Goal: Information Seeking & Learning: Learn about a topic

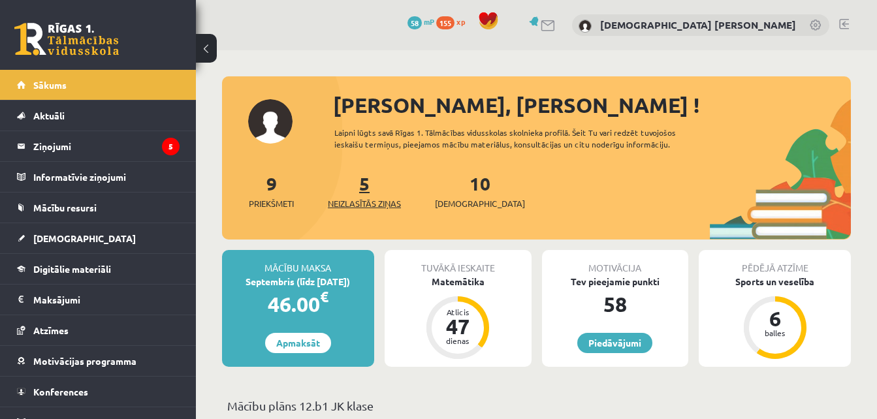
click at [375, 209] on span "Neizlasītās ziņas" at bounding box center [364, 203] width 73 height 13
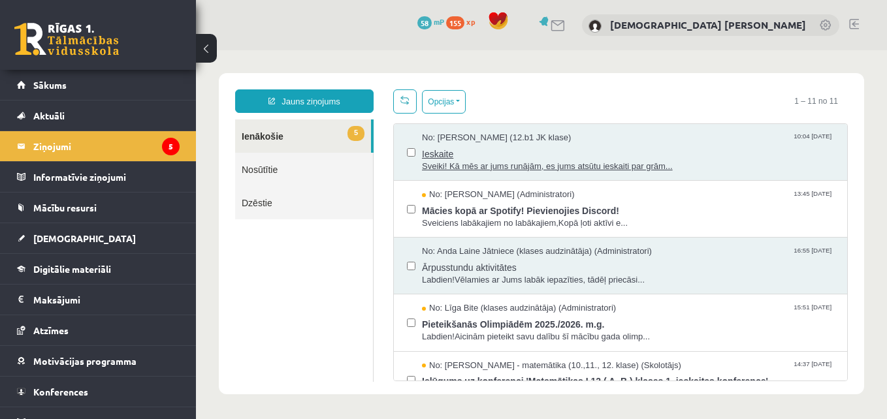
click at [620, 169] on span "Sveiki! Kā mēs ar jums runājām, es jums atsūtu ieskaiti par grām..." at bounding box center [628, 167] width 412 height 12
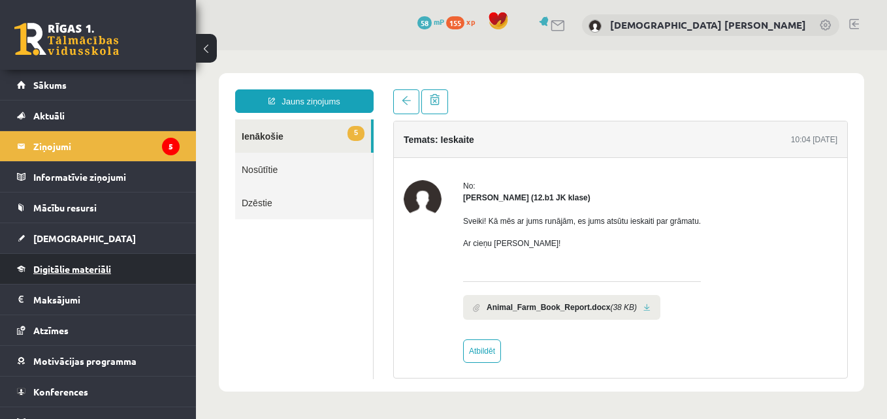
click at [80, 278] on link "Digitālie materiāli" at bounding box center [98, 269] width 163 height 30
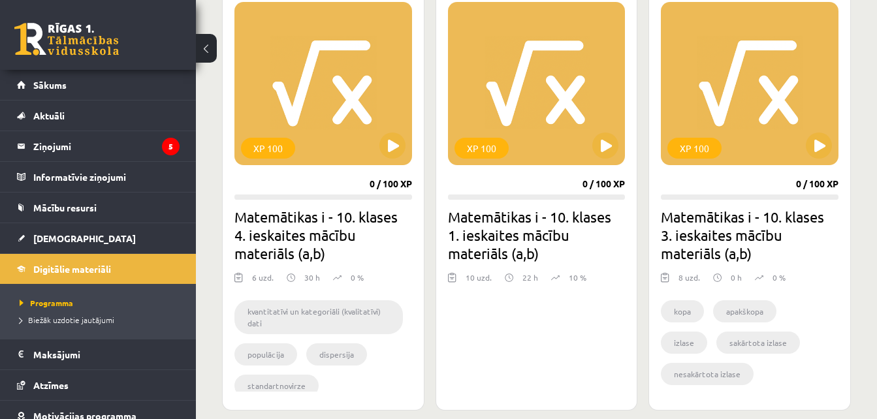
scroll to position [354, 0]
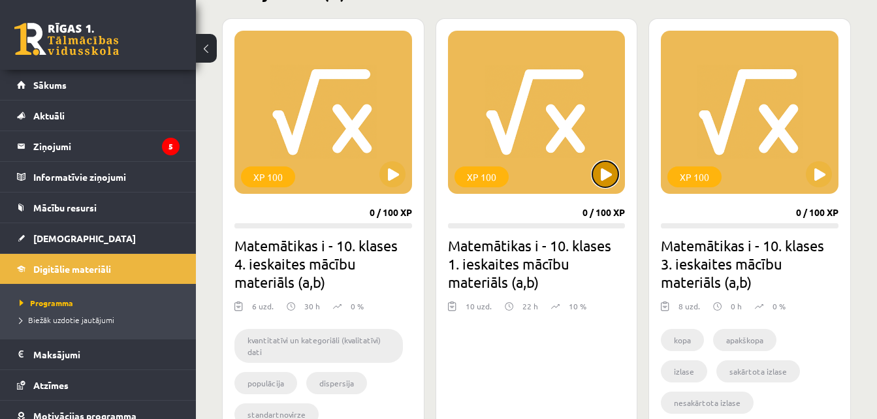
click at [606, 174] on button at bounding box center [605, 174] width 26 height 26
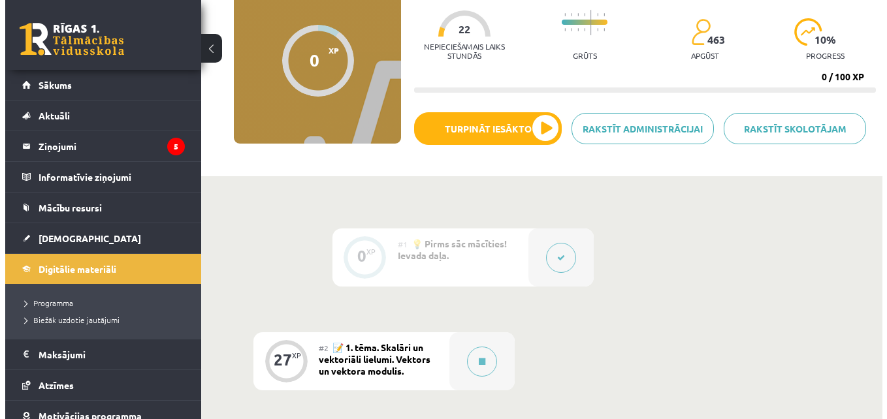
scroll to position [132, 0]
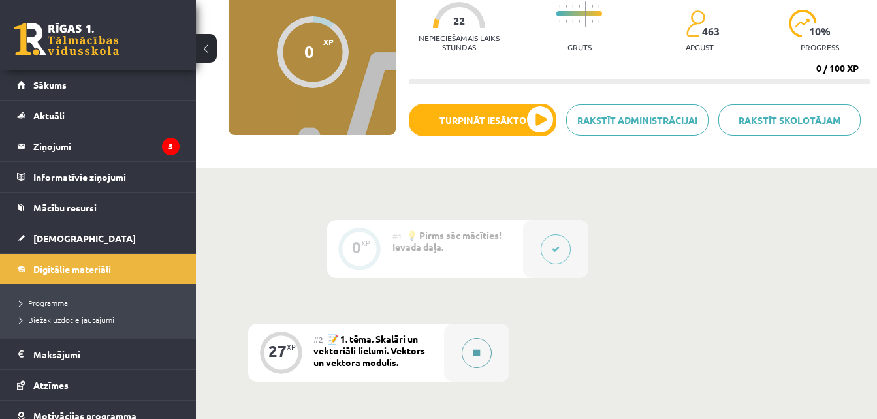
click at [473, 350] on icon at bounding box center [476, 353] width 7 height 8
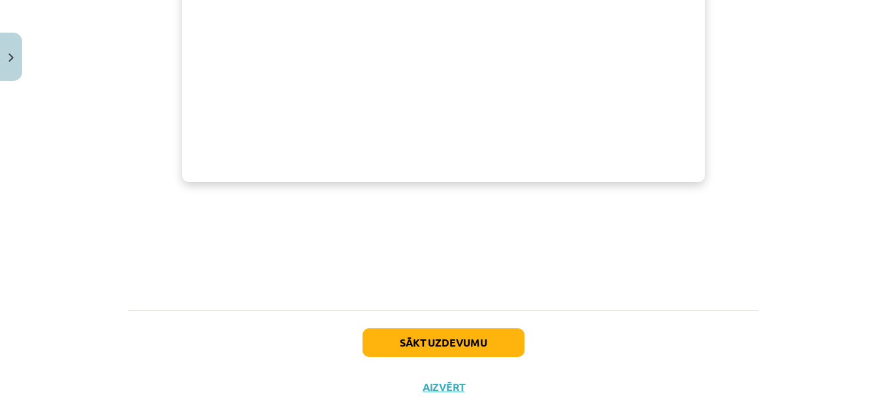
scroll to position [699, 0]
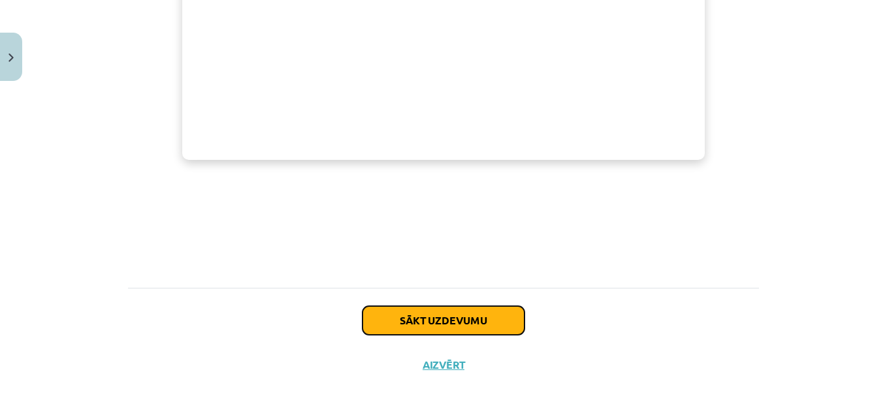
click at [417, 318] on button "Sākt uzdevumu" at bounding box center [443, 320] width 162 height 29
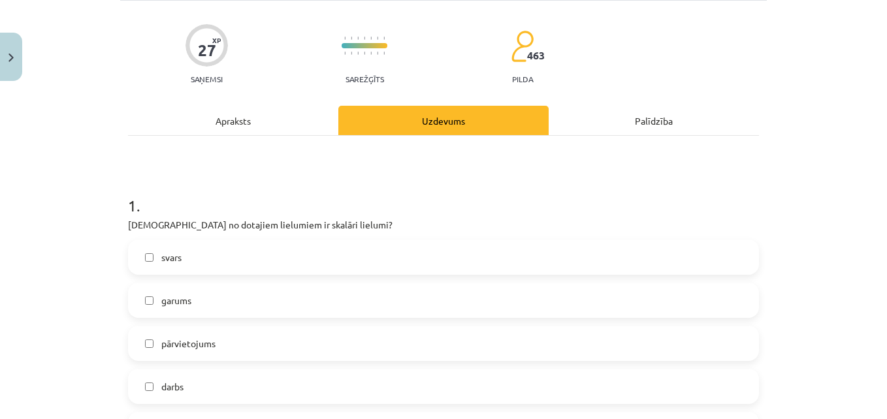
scroll to position [99, 0]
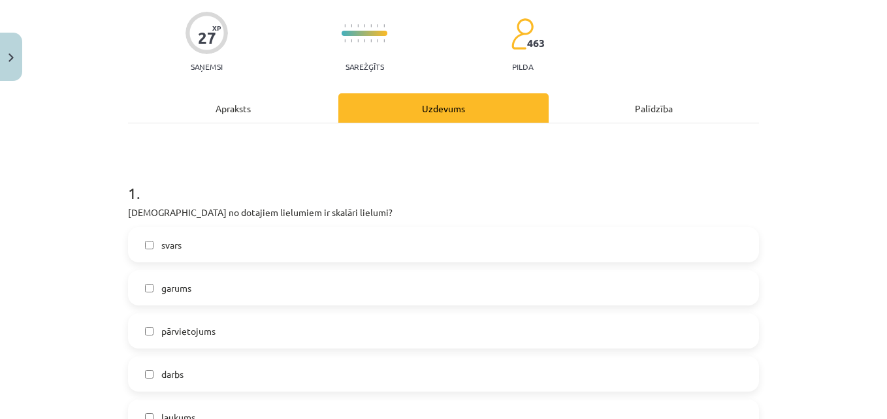
click at [281, 323] on label "pārvietojums" at bounding box center [443, 331] width 628 height 33
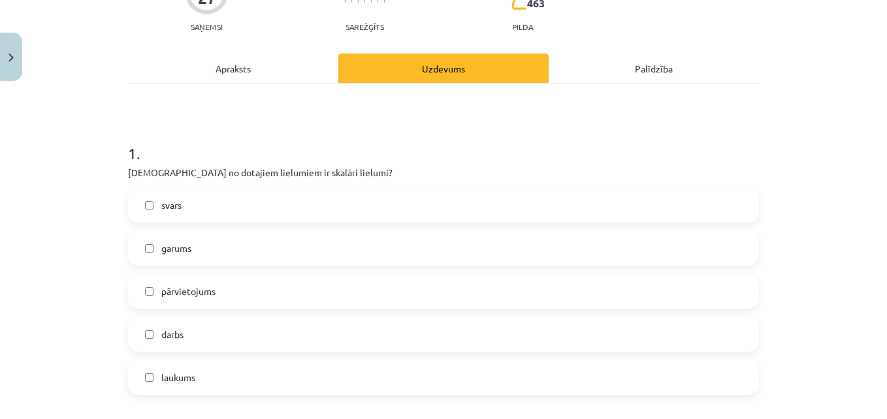
scroll to position [146, 0]
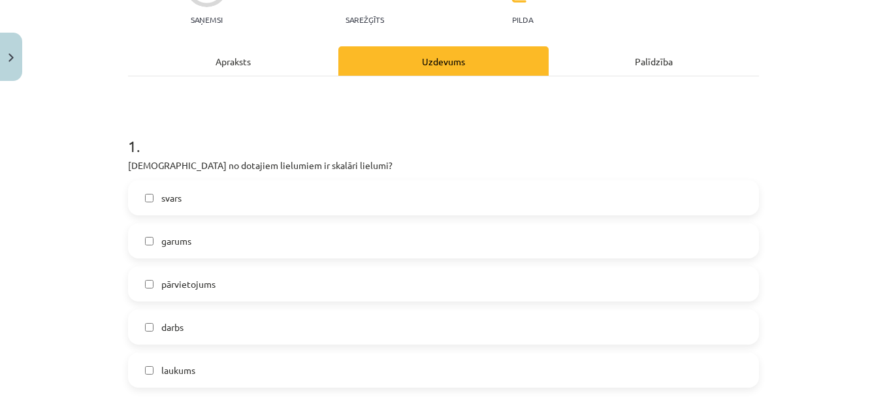
click at [148, 363] on label "laukums" at bounding box center [443, 370] width 628 height 33
click at [194, 283] on span "pārvietojums" at bounding box center [188, 285] width 54 height 14
click at [212, 256] on label "garums" at bounding box center [443, 241] width 628 height 33
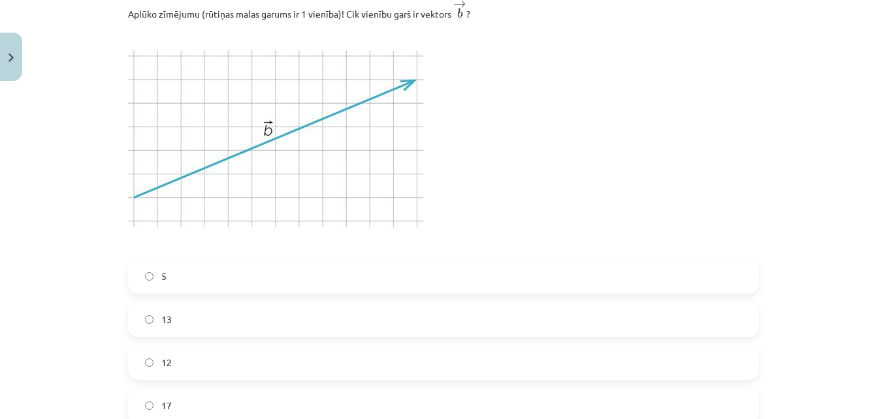
scroll to position [606, 0]
click at [140, 310] on label "13" at bounding box center [443, 317] width 628 height 33
click at [155, 348] on label "12" at bounding box center [443, 360] width 628 height 33
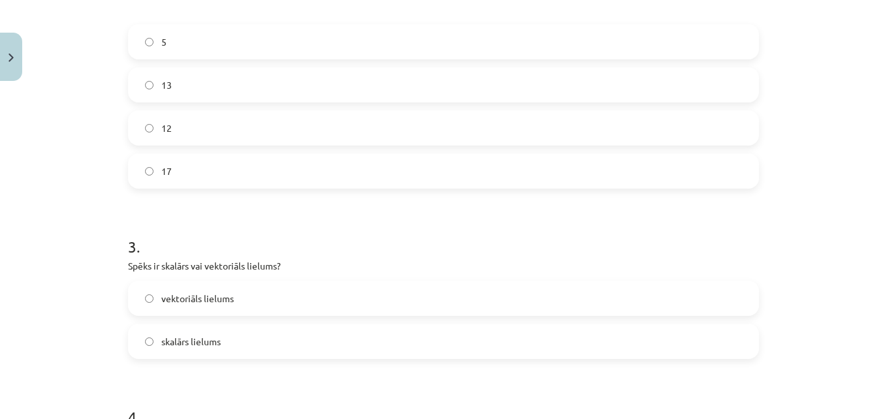
scroll to position [840, 0]
click at [159, 348] on label "skalārs lielums" at bounding box center [443, 340] width 628 height 33
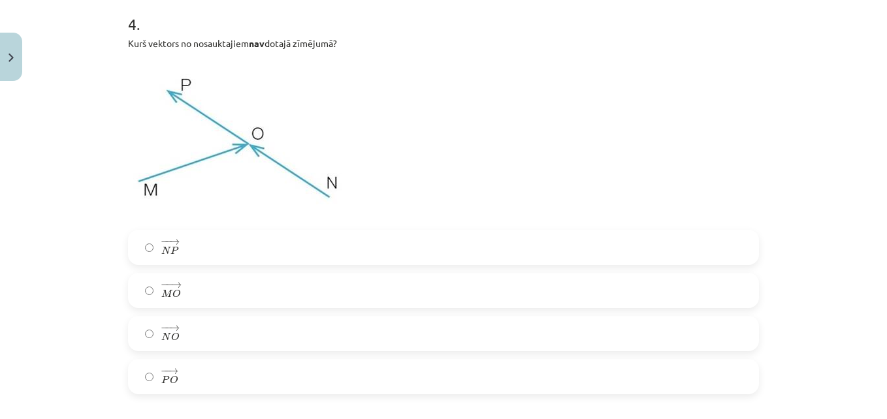
scroll to position [1232, 0]
click at [162, 387] on label "− − → P O P O →" at bounding box center [443, 376] width 628 height 33
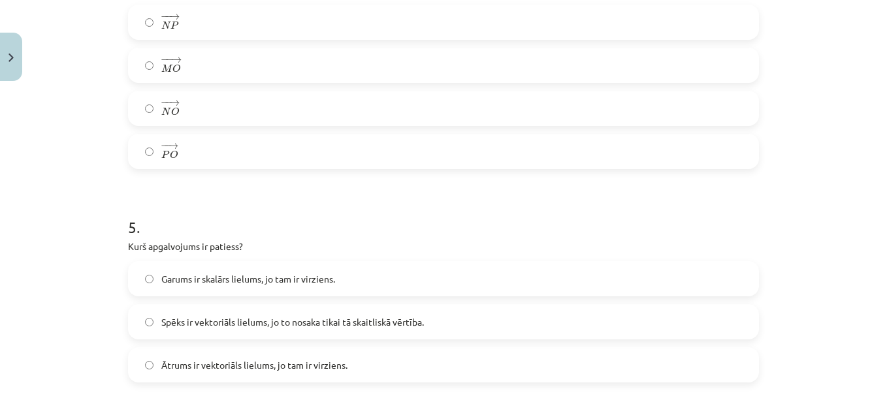
scroll to position [1467, 0]
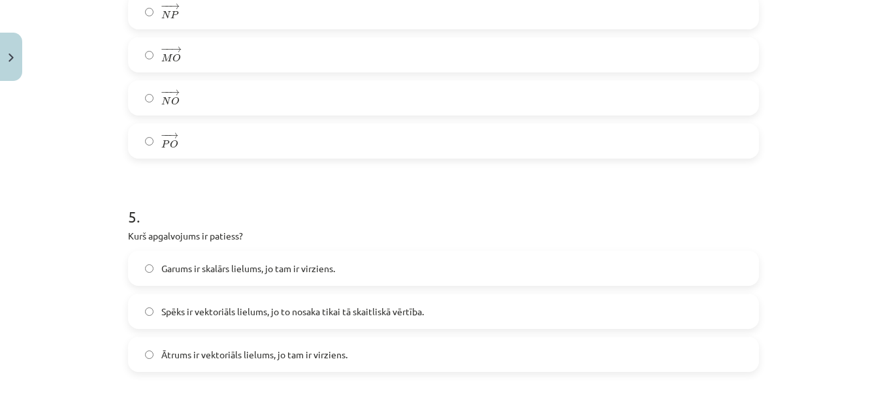
click at [193, 260] on label "Garums ir skalārs lielums, jo tam ir virziens." at bounding box center [443, 268] width 628 height 33
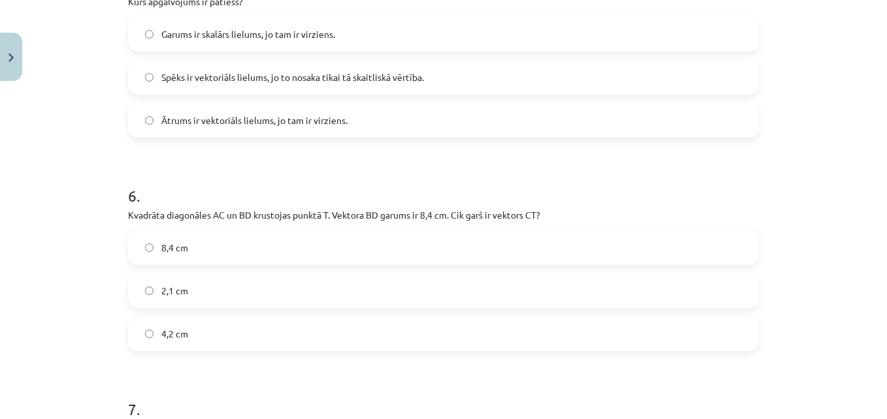
scroll to position [1696, 0]
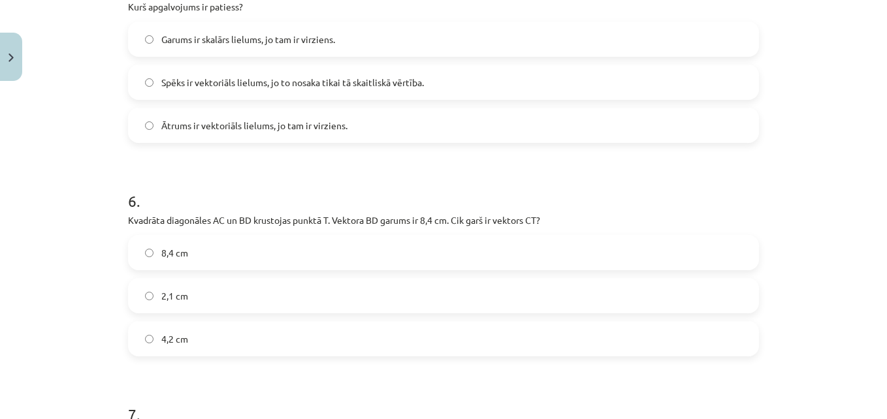
click at [164, 335] on span "4,2 cm" at bounding box center [174, 339] width 27 height 14
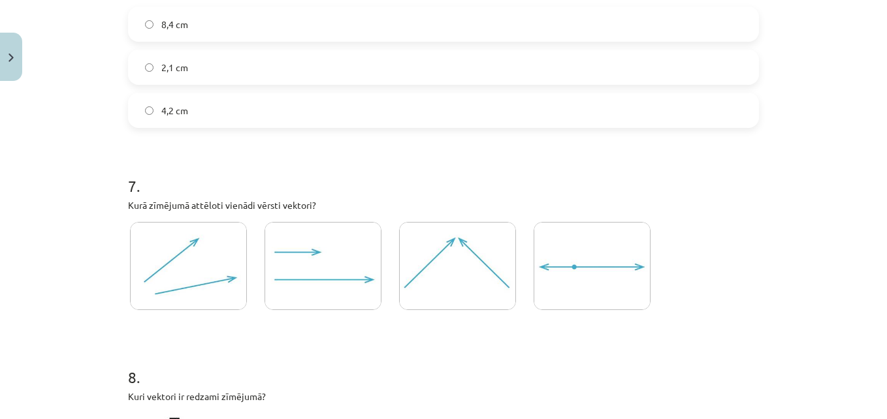
scroll to position [1932, 0]
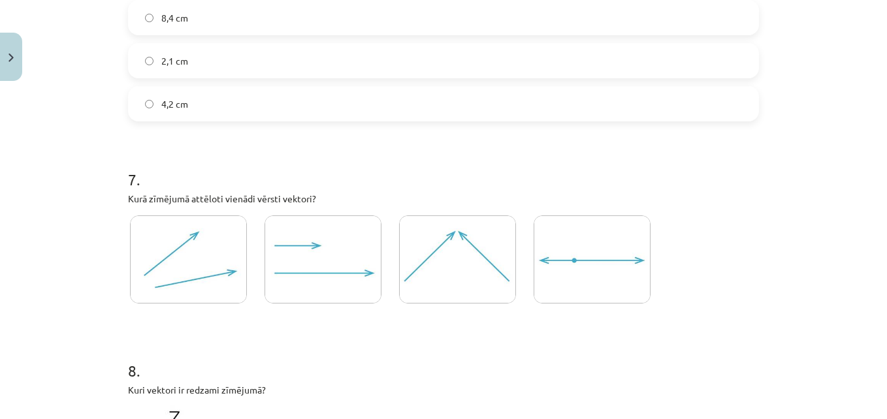
click at [291, 282] on img at bounding box center [322, 259] width 117 height 88
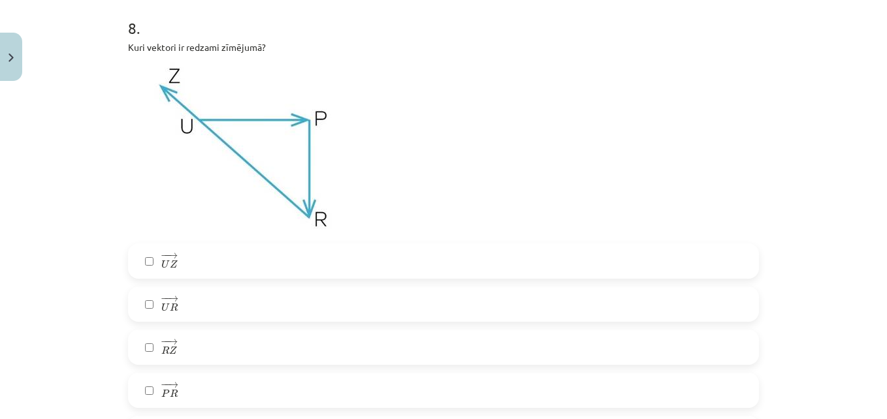
scroll to position [2290, 0]
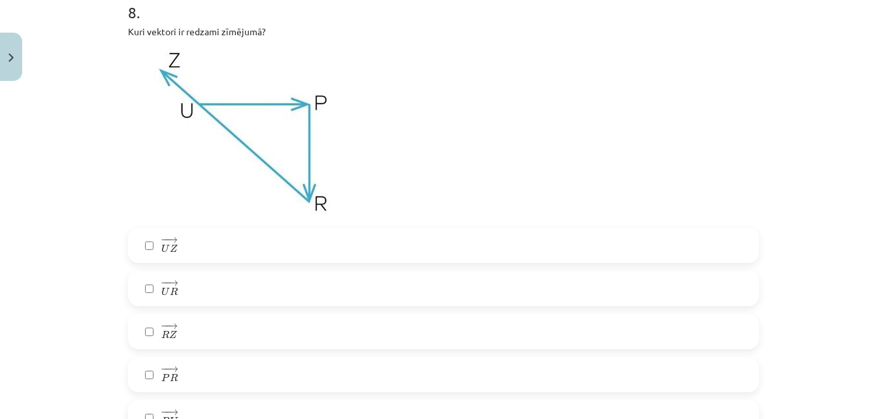
click at [138, 333] on label "− − → R Z R Z →" at bounding box center [443, 331] width 628 height 33
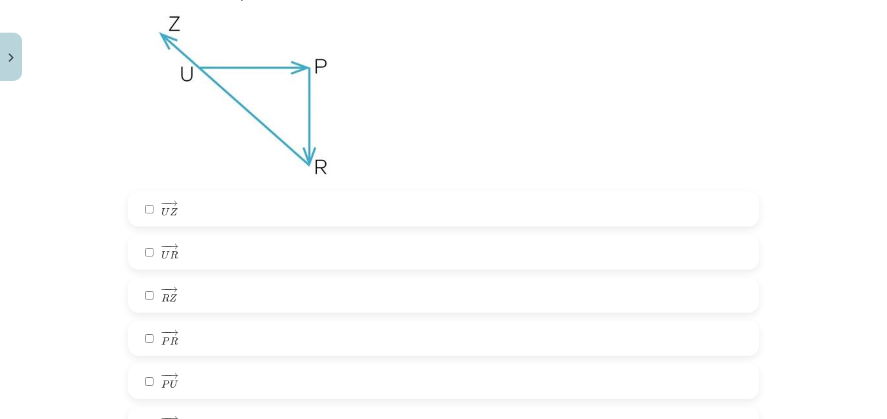
scroll to position [2326, 0]
click at [166, 326] on label "− − → P R P R →" at bounding box center [443, 339] width 628 height 33
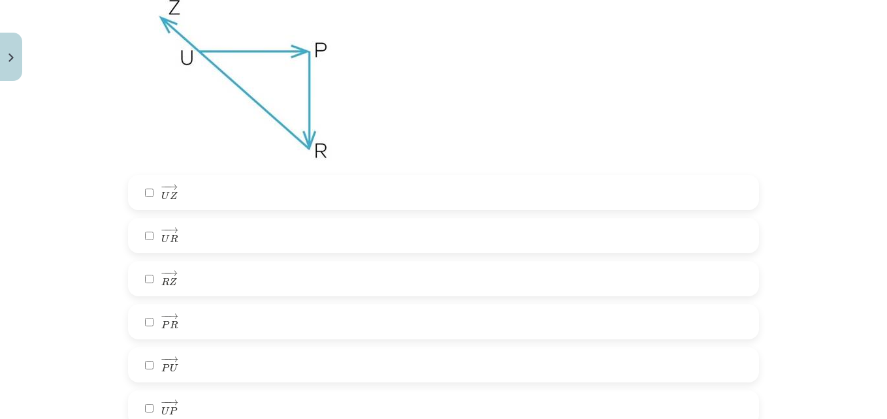
scroll to position [2339, 0]
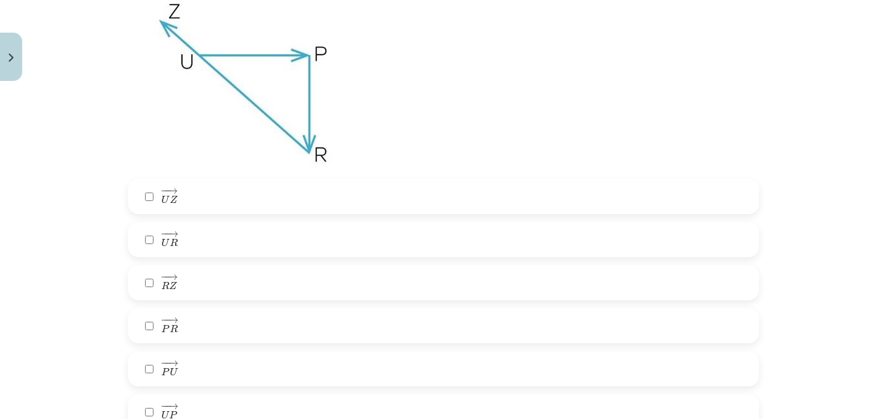
click at [152, 405] on label "− − → U P U P →" at bounding box center [443, 412] width 628 height 33
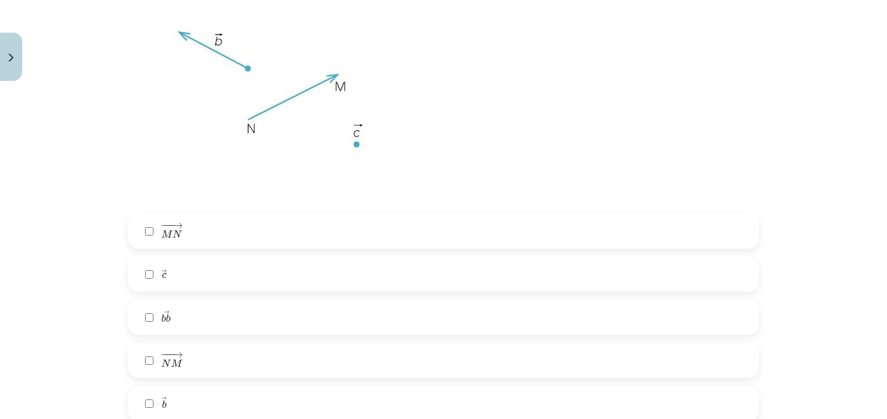
scroll to position [2878, 0]
click at [178, 276] on label "→ c c →" at bounding box center [443, 273] width 628 height 33
click at [135, 363] on label "− −− → N M N M →" at bounding box center [443, 359] width 628 height 33
click at [138, 392] on label "→ b b →" at bounding box center [443, 403] width 628 height 33
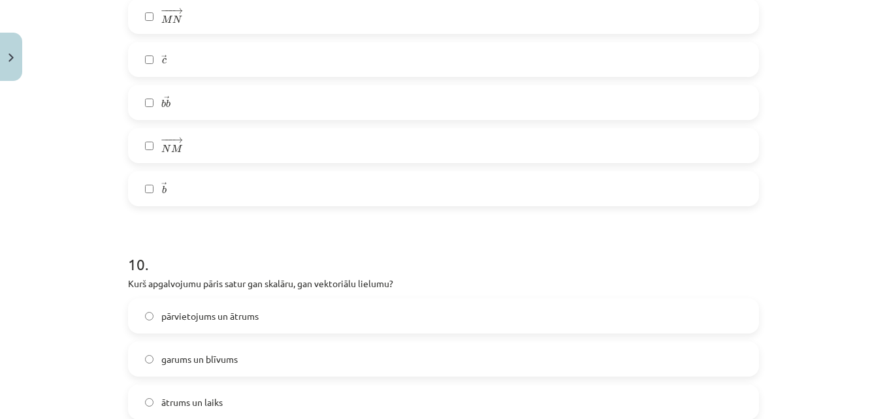
scroll to position [3117, 0]
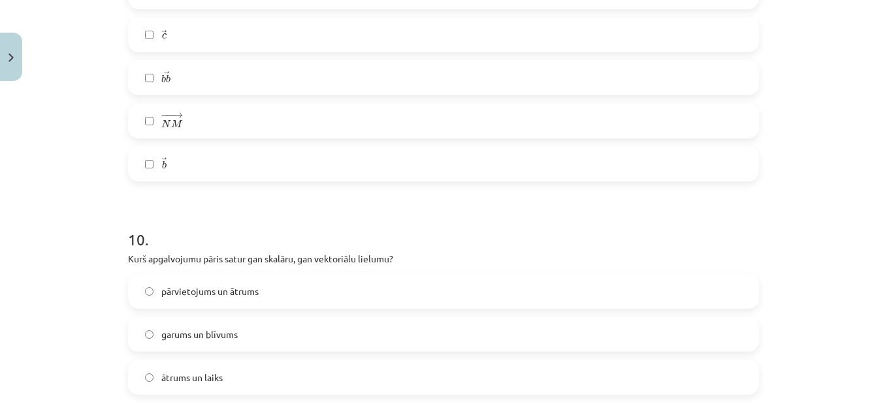
click at [136, 342] on label "garums un blīvums" at bounding box center [443, 334] width 628 height 33
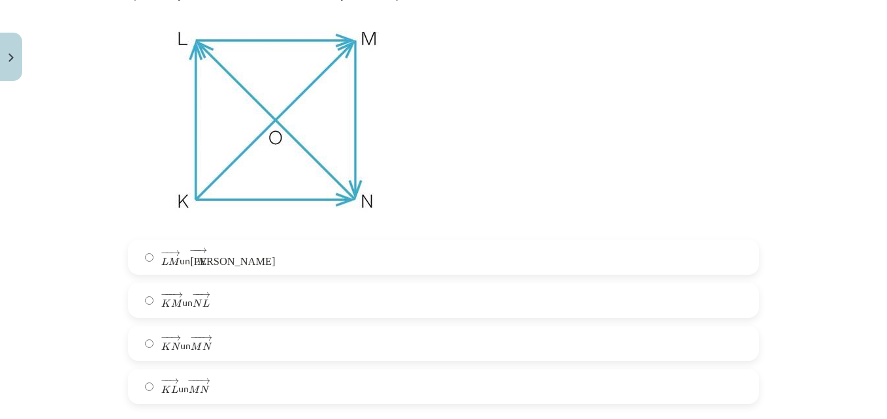
scroll to position [3593, 0]
click at [280, 263] on label "− − → L M L M → un − − → К N К N →" at bounding box center [443, 258] width 628 height 33
click at [161, 298] on span "−" at bounding box center [165, 296] width 8 height 6
click at [182, 270] on label "− − → L M L M → un − − → К N К N →" at bounding box center [443, 258] width 628 height 33
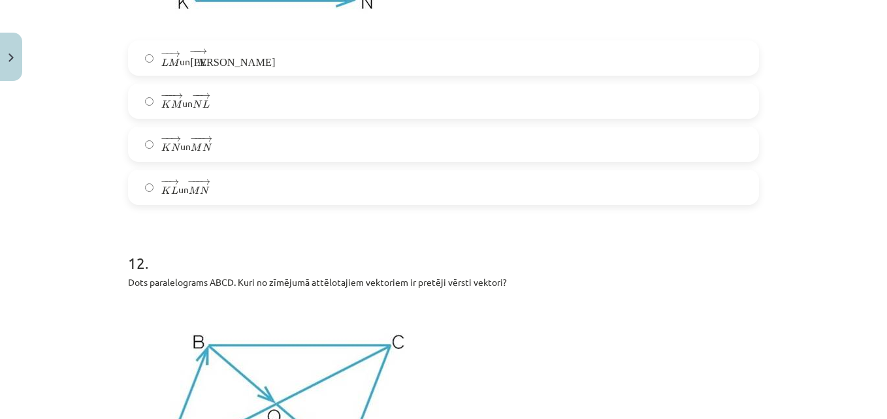
click at [0, 202] on html "0 Dāvanas 58 mP 155 xp Kristiāna Daniela Freimane Sākums Aktuāli Kā mācīties eS…" at bounding box center [443, 77] width 887 height 419
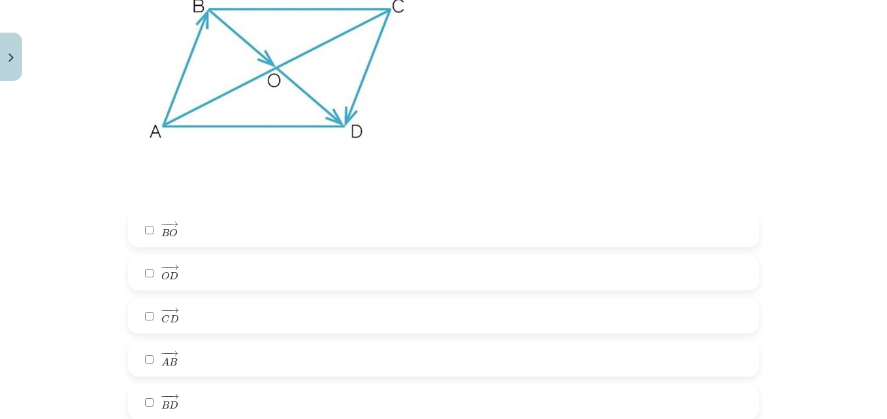
scroll to position [4128, 0]
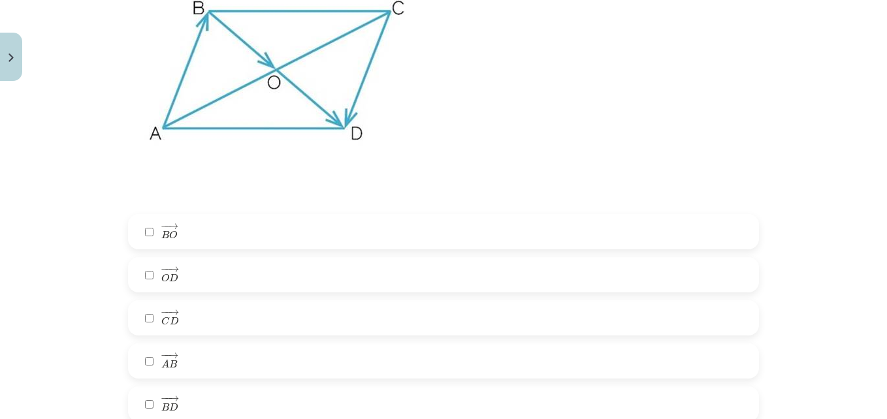
click at [161, 324] on span "C" at bounding box center [165, 321] width 8 height 8
click at [150, 358] on label "− − → A B A B →" at bounding box center [443, 361] width 628 height 33
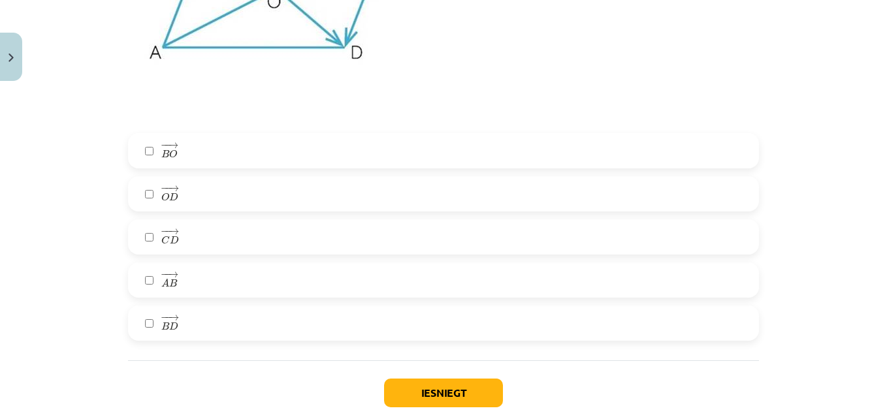
scroll to position [4229, 0]
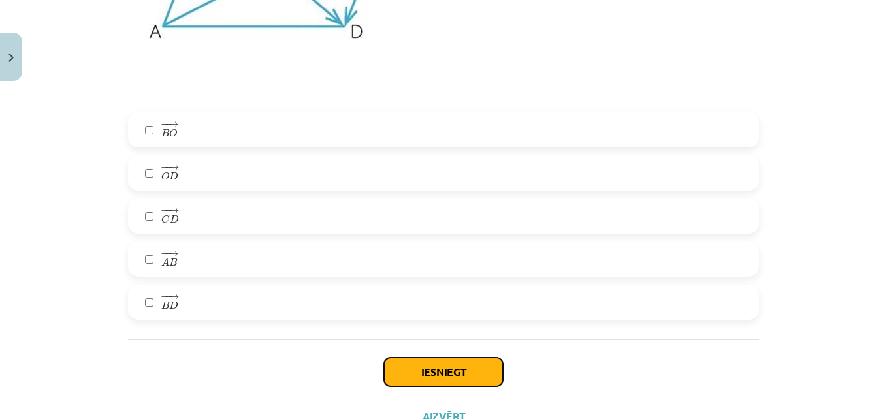
click at [464, 370] on button "Iesniegt" at bounding box center [443, 372] width 119 height 29
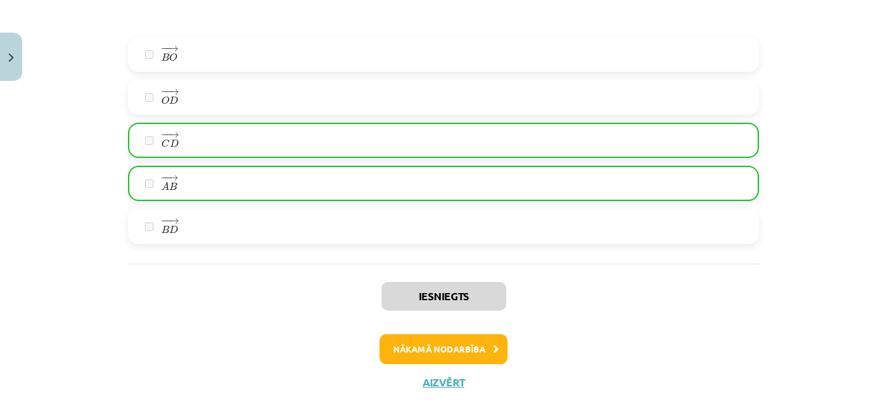
scroll to position [4322, 0]
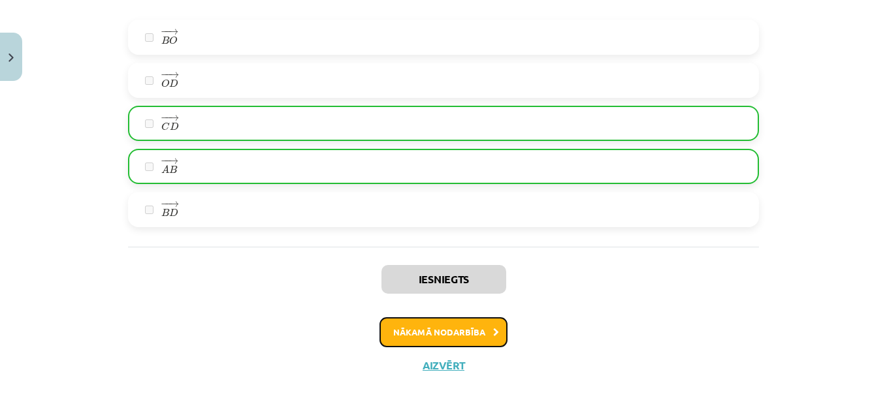
click at [411, 332] on button "Nākamā nodarbība" at bounding box center [443, 332] width 128 height 30
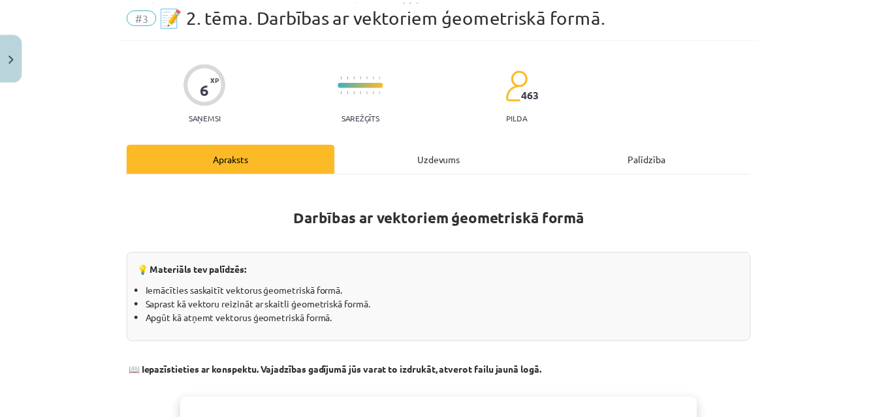
scroll to position [33, 0]
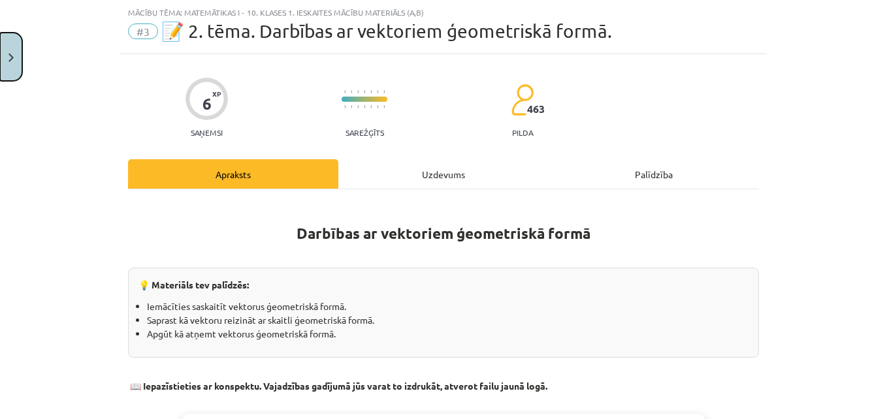
click at [17, 72] on button "Close" at bounding box center [11, 57] width 22 height 48
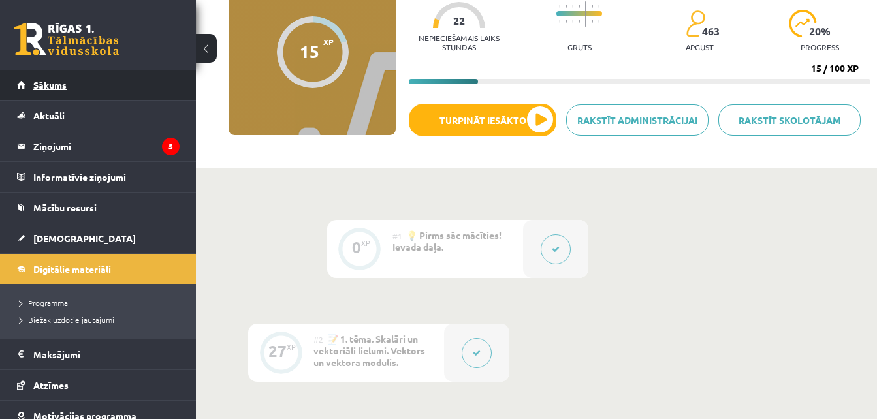
click at [146, 91] on link "Sākums" at bounding box center [98, 85] width 163 height 30
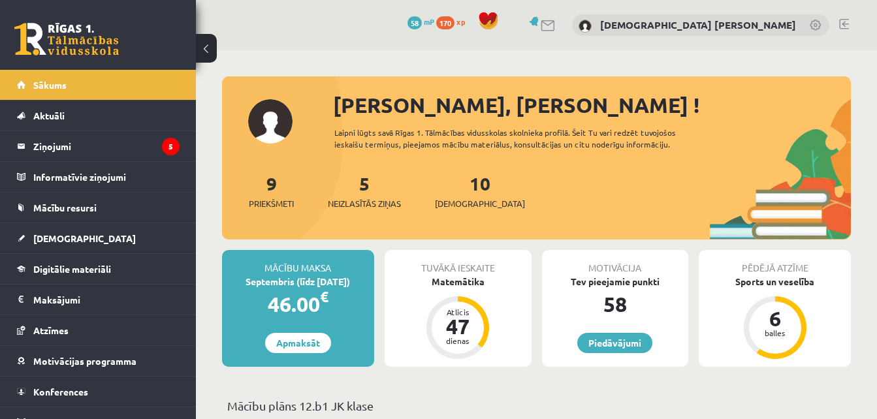
click at [847, 25] on link at bounding box center [844, 24] width 10 height 10
